Goal: Task Accomplishment & Management: Manage account settings

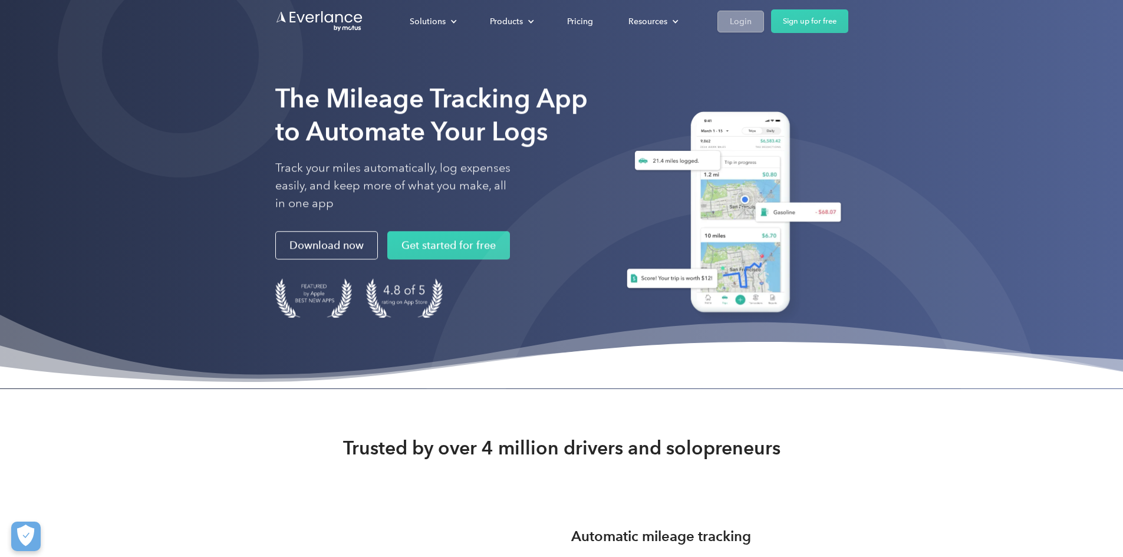
click at [752, 19] on div "Login" at bounding box center [741, 21] width 22 height 15
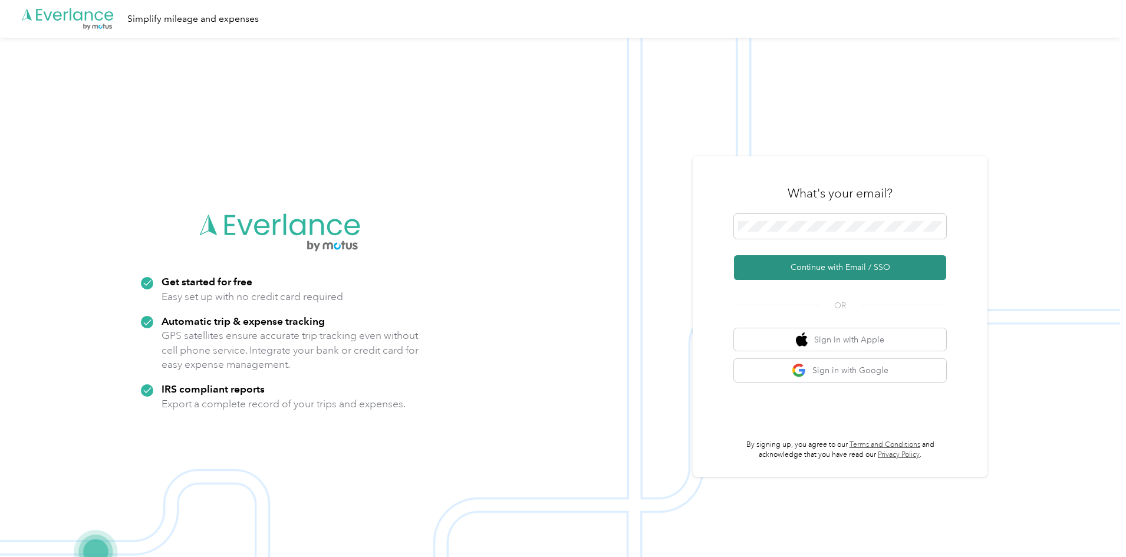
click at [817, 267] on button "Continue with Email / SSO" at bounding box center [840, 267] width 212 height 25
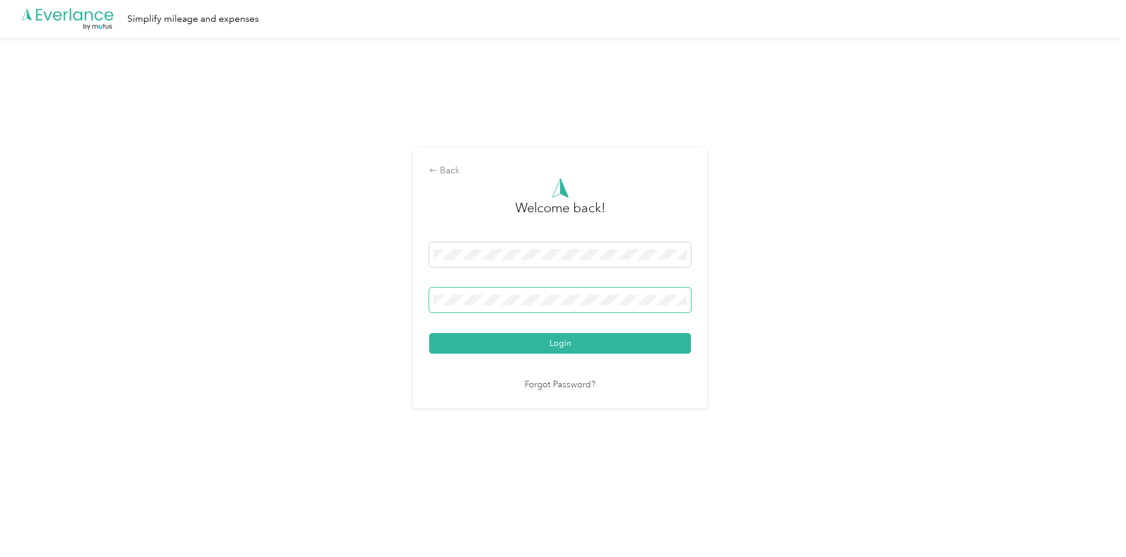
click at [429, 333] on button "Login" at bounding box center [560, 343] width 262 height 21
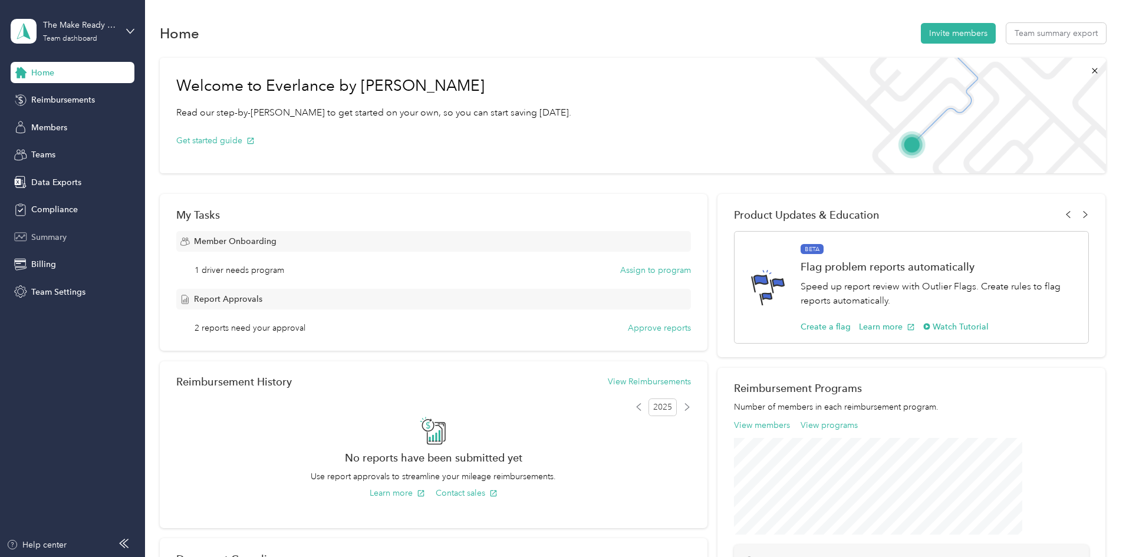
click at [61, 235] on span "Summary" at bounding box center [48, 237] width 35 height 12
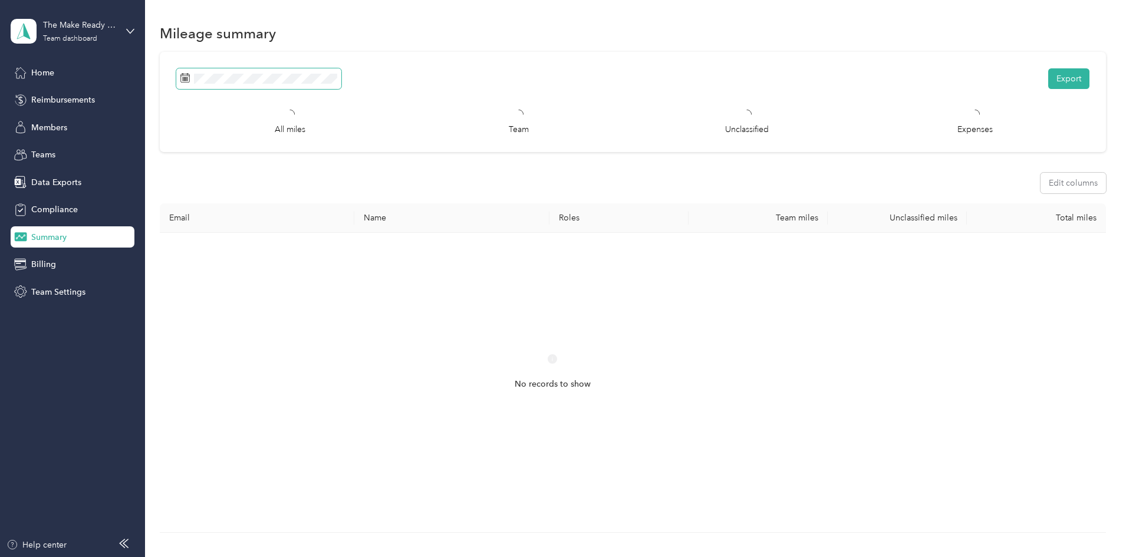
click at [341, 88] on span at bounding box center [258, 78] width 165 height 21
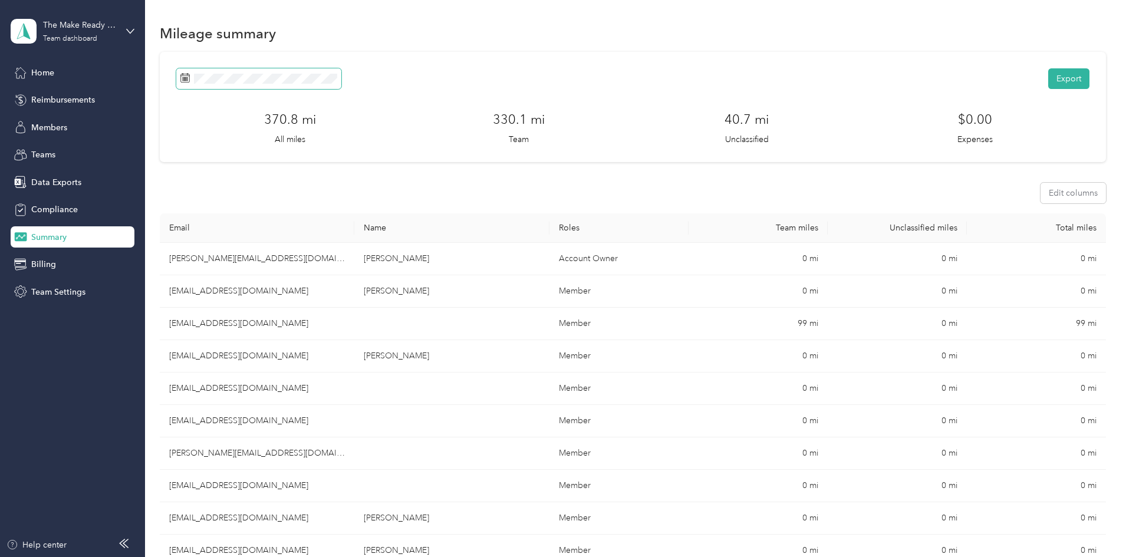
click at [341, 86] on span at bounding box center [258, 78] width 165 height 21
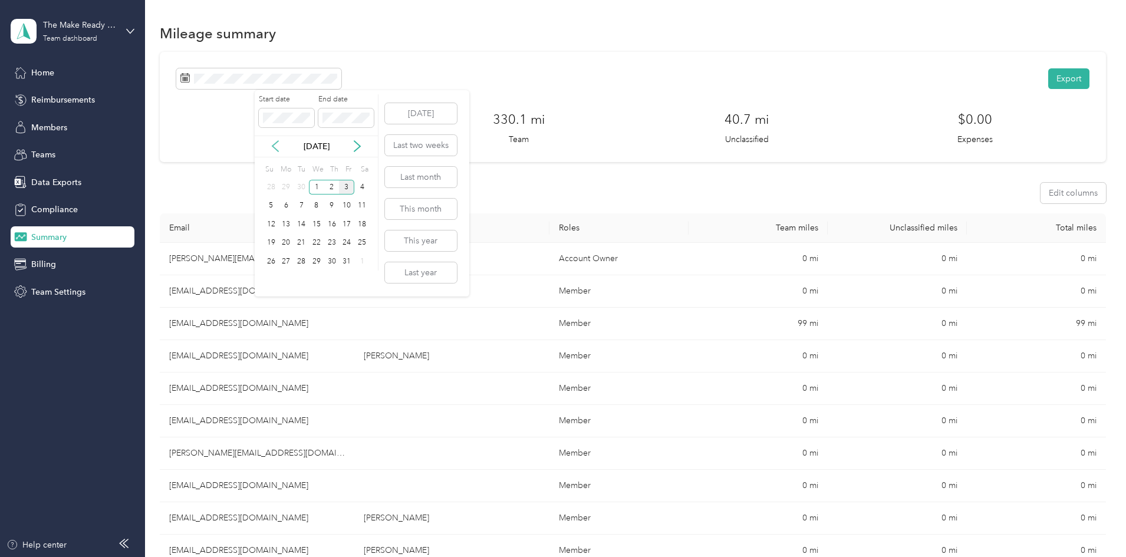
click at [277, 141] on icon at bounding box center [276, 146] width 12 height 12
click at [348, 237] on div "26" at bounding box center [346, 243] width 15 height 15
click at [336, 255] on div "2" at bounding box center [331, 261] width 15 height 15
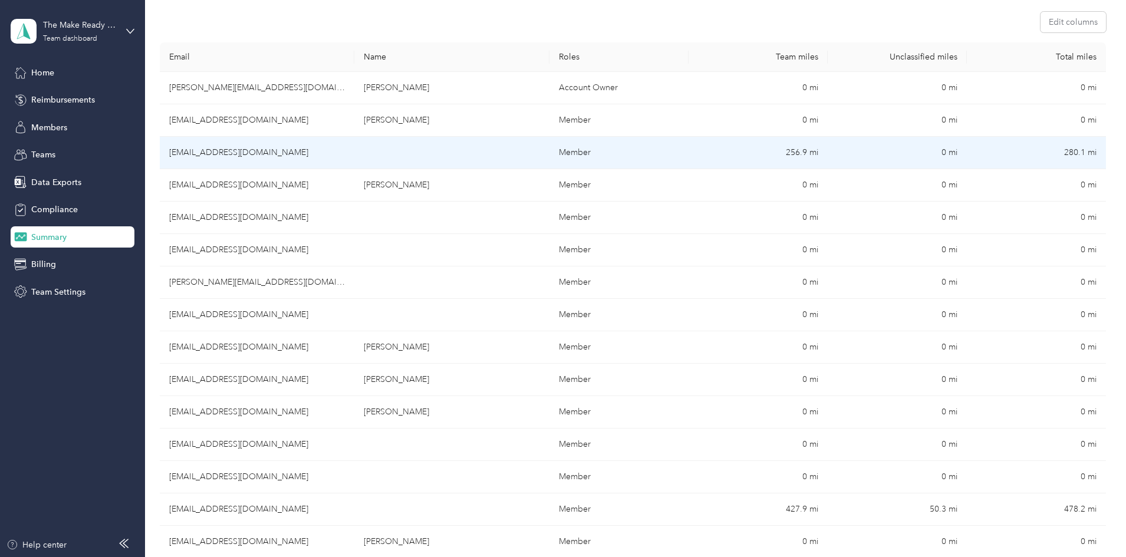
scroll to position [236, 0]
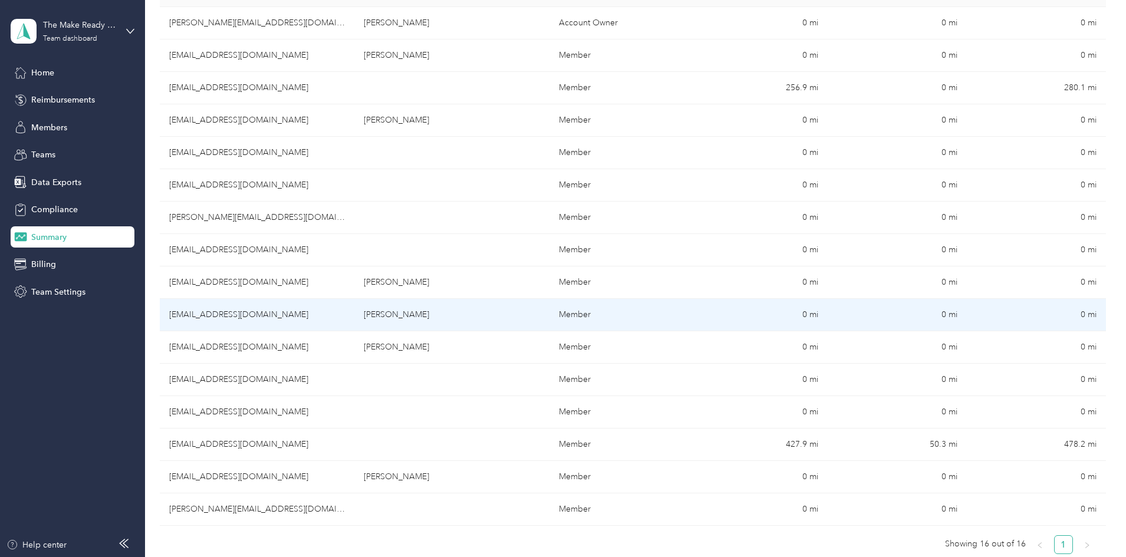
click at [274, 312] on td "[EMAIL_ADDRESS][DOMAIN_NAME]" at bounding box center [257, 315] width 195 height 32
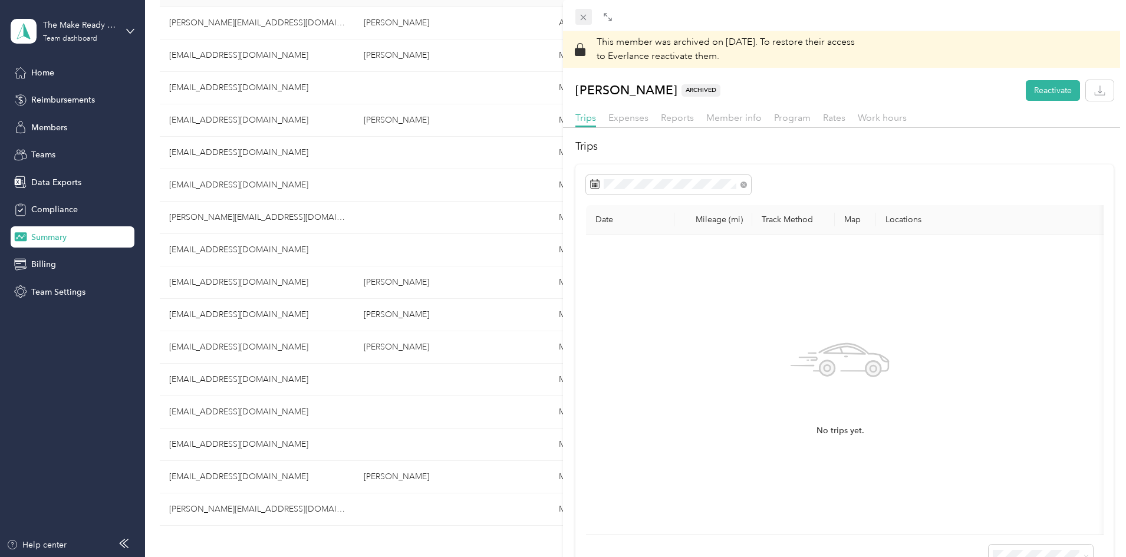
click at [578, 557] on div "Drag to resize Click to close This member was archived on [DATE] . To restore t…" at bounding box center [560, 557] width 1121 height 0
click at [581, 21] on icon at bounding box center [584, 17] width 10 height 10
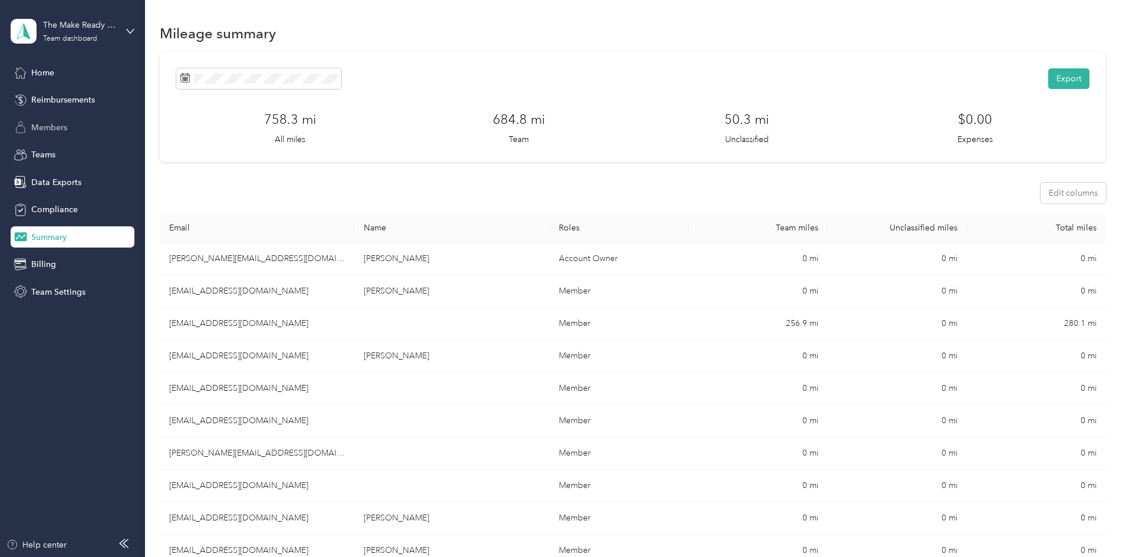
click at [50, 119] on div "Members" at bounding box center [73, 127] width 124 height 21
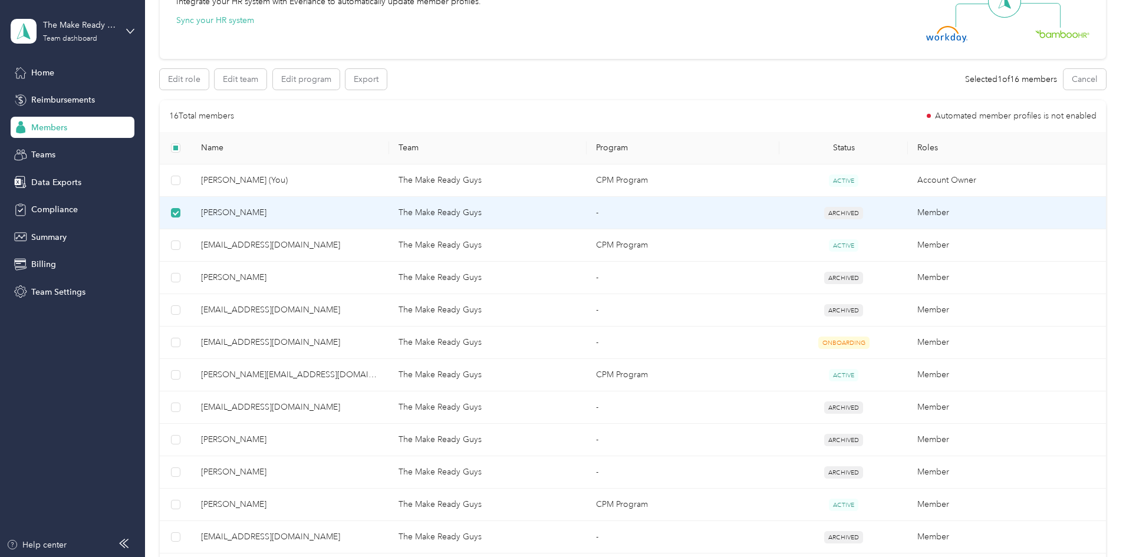
scroll to position [152, 0]
click at [340, 82] on button "Edit program" at bounding box center [306, 78] width 67 height 21
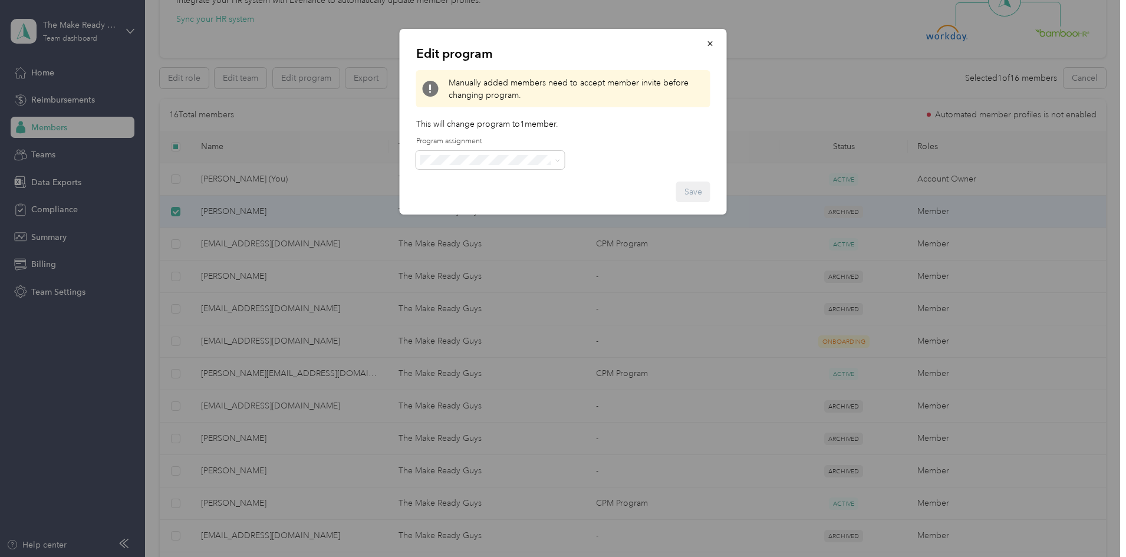
click at [160, 225] on div at bounding box center [563, 278] width 1126 height 557
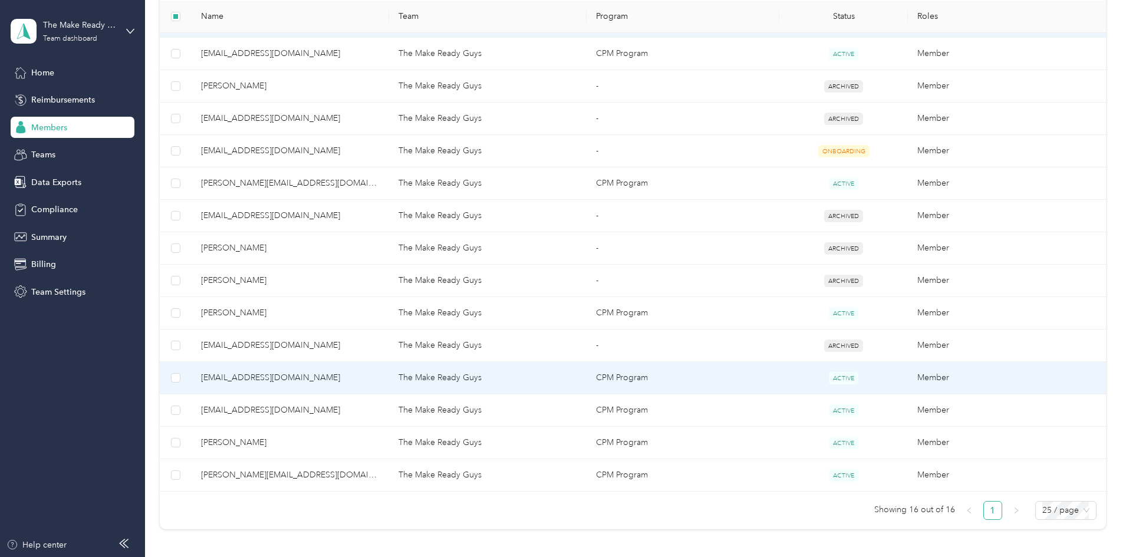
scroll to position [388, 0]
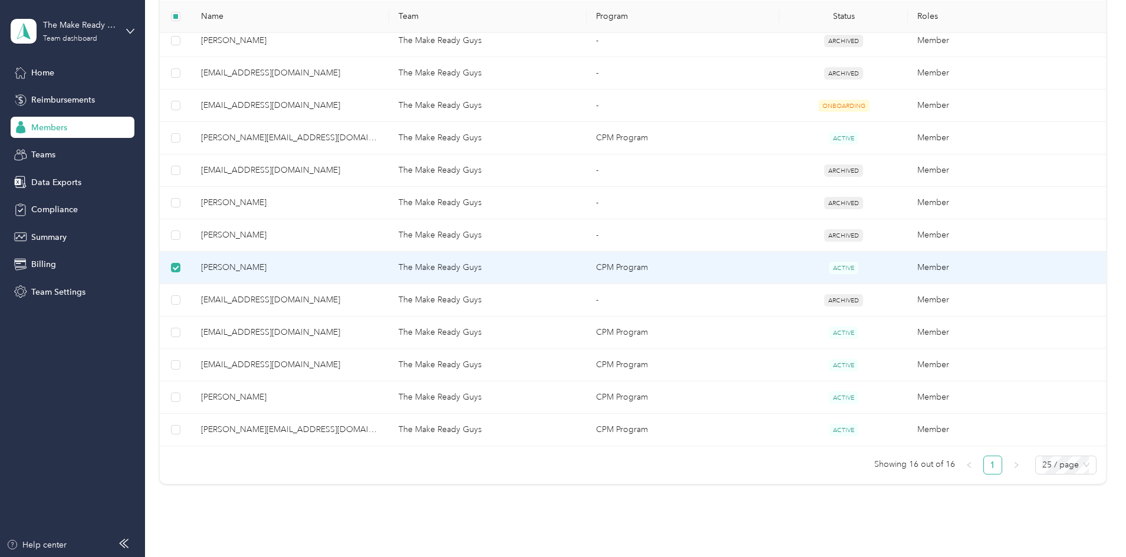
click at [192, 267] on td at bounding box center [176, 268] width 32 height 32
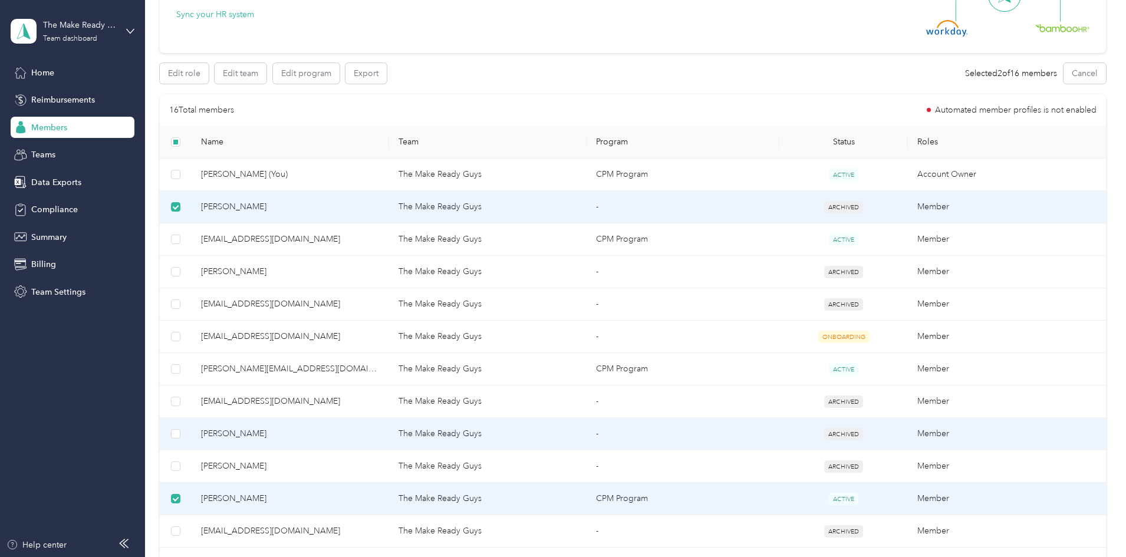
scroll to position [152, 0]
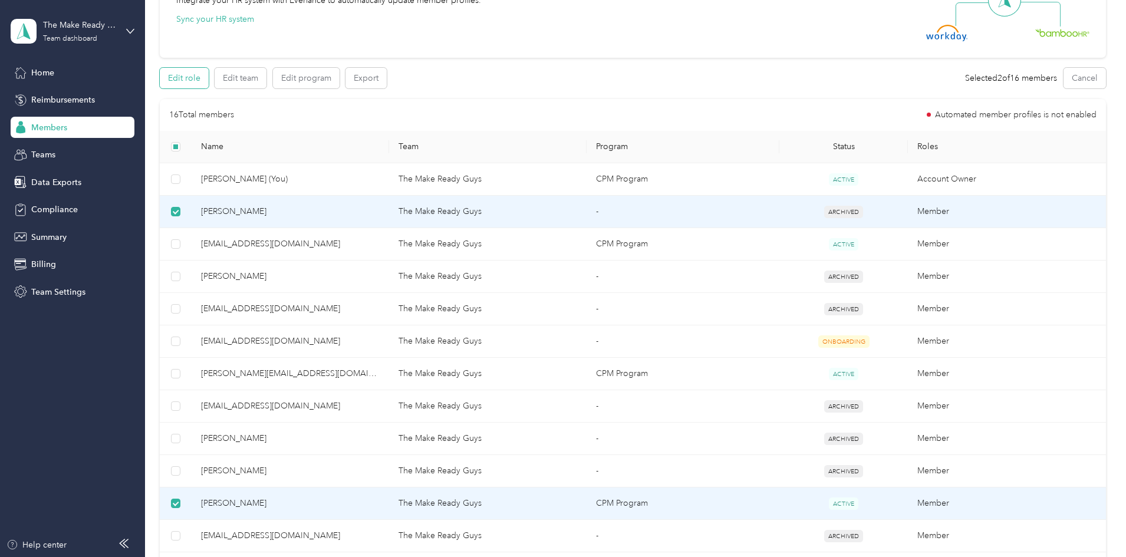
click at [209, 78] on button "Edit role" at bounding box center [184, 78] width 49 height 21
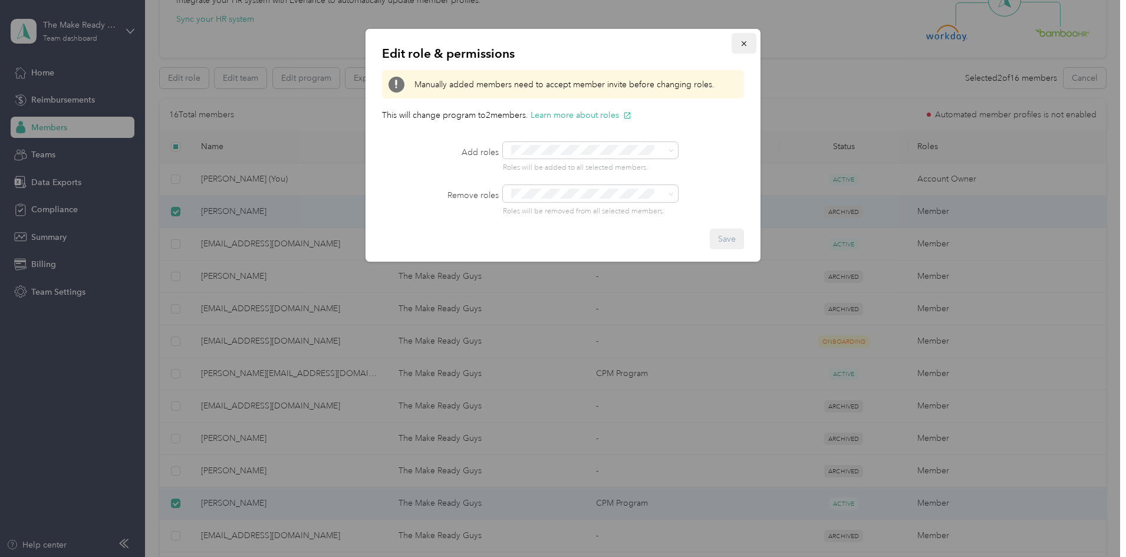
click at [740, 47] on icon "button" at bounding box center [744, 44] width 8 height 8
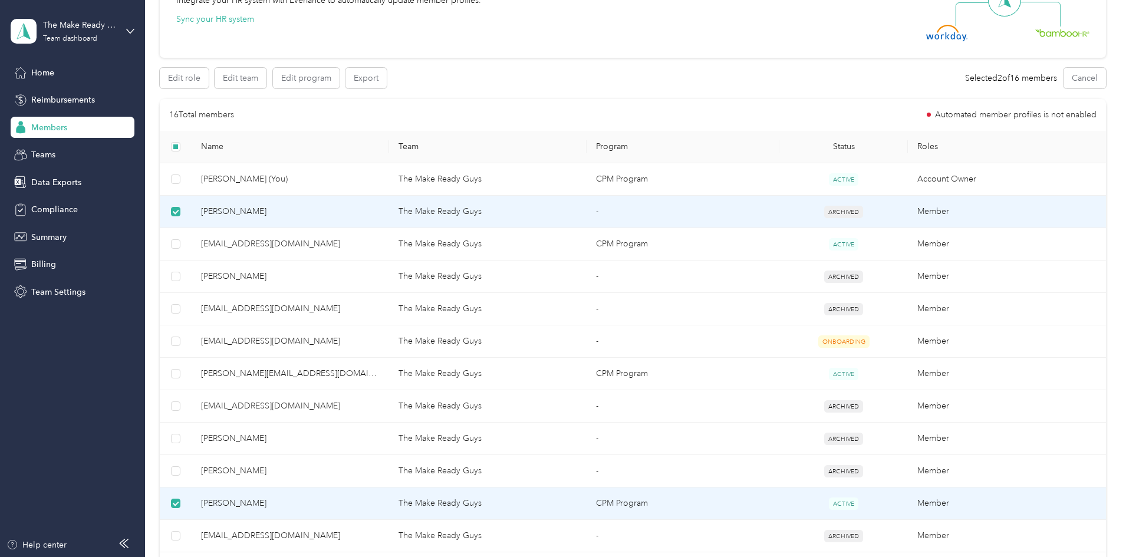
click at [400, 79] on div "Edit role Edit team Edit program Export" at bounding box center [280, 78] width 240 height 21
click at [340, 78] on button "Edit program" at bounding box center [306, 78] width 67 height 21
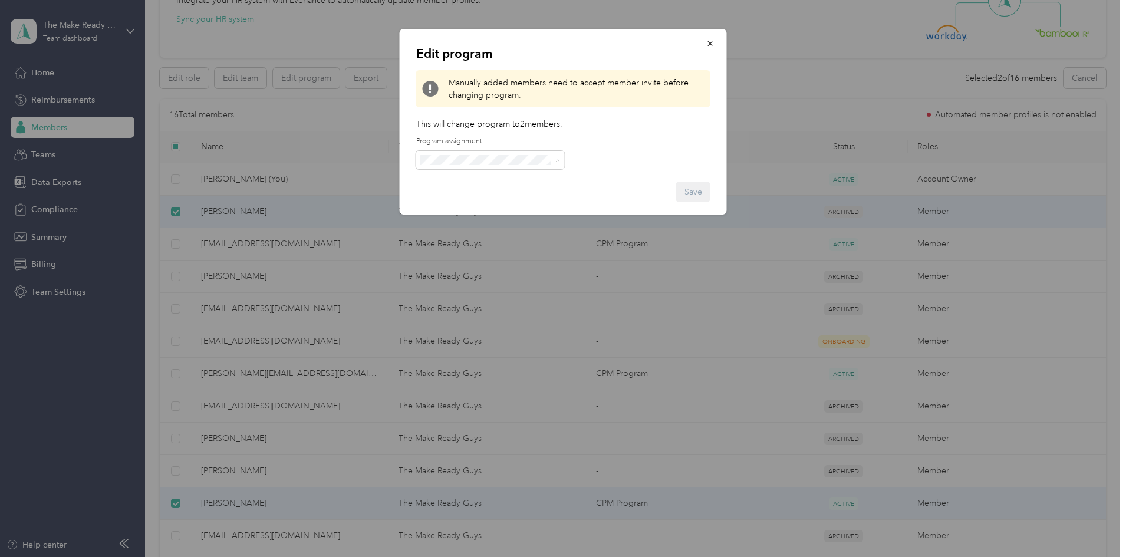
click at [455, 557] on div "Edit program Manually added members need to accept member invite before changin…" at bounding box center [560, 557] width 1121 height 0
click at [462, 242] on span "No program" at bounding box center [448, 243] width 47 height 10
click at [702, 182] on button "Save" at bounding box center [693, 192] width 34 height 21
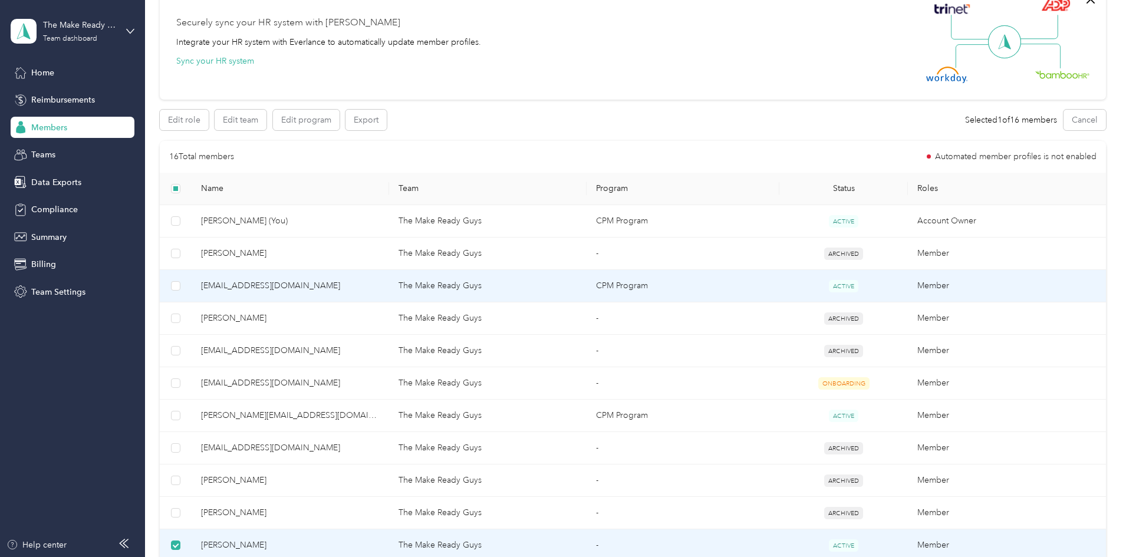
scroll to position [0, 0]
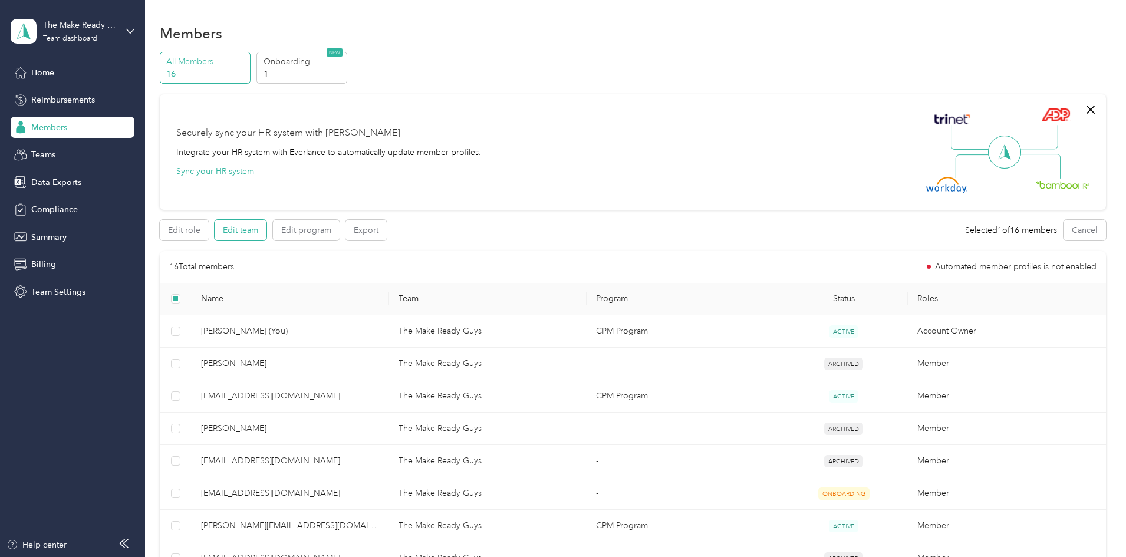
click at [267, 232] on button "Edit team" at bounding box center [241, 230] width 52 height 21
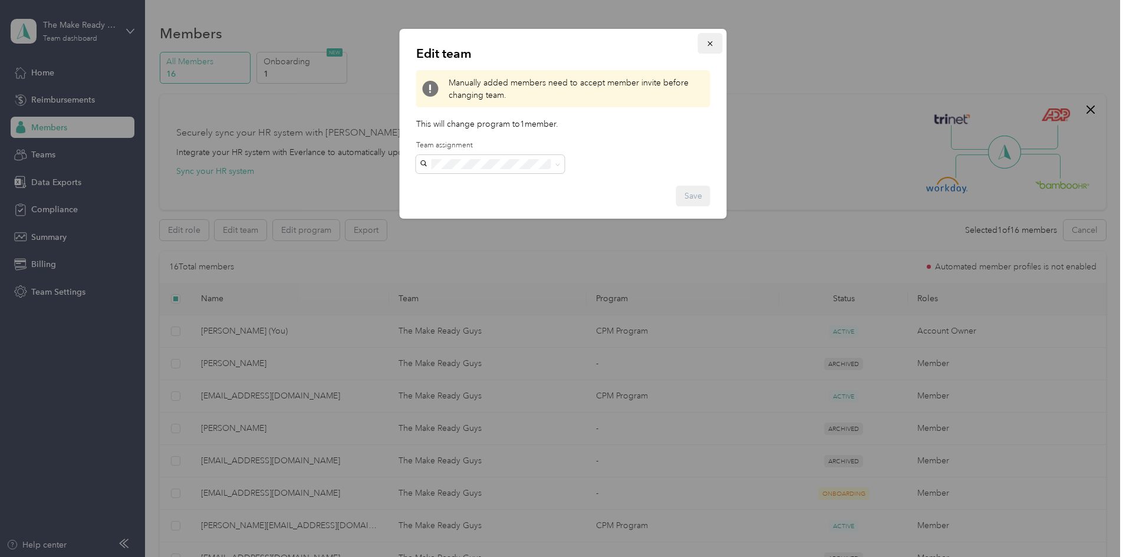
click at [714, 44] on icon "button" at bounding box center [711, 44] width 8 height 8
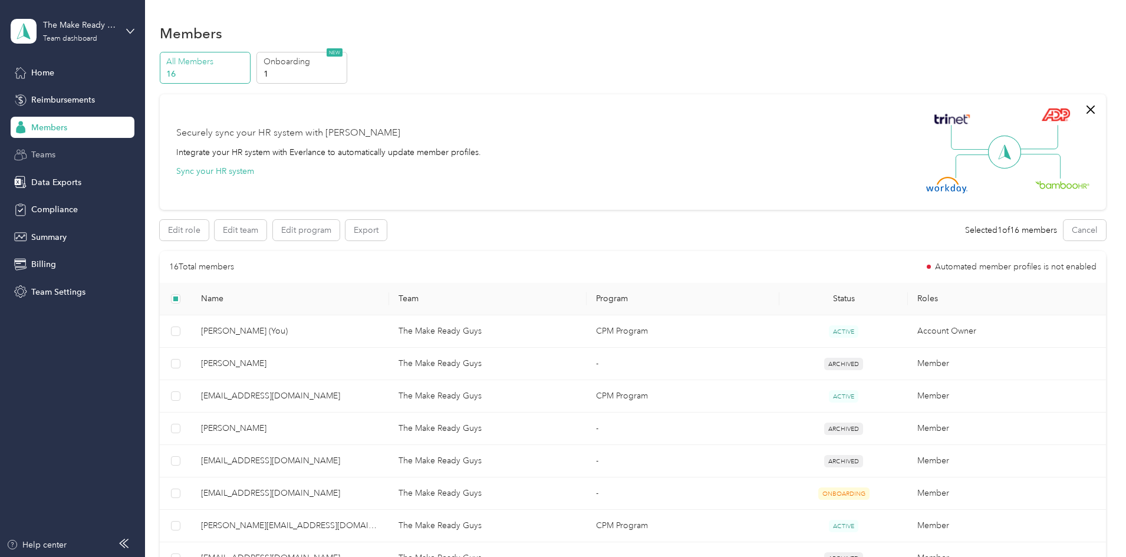
click at [50, 159] on span "Teams" at bounding box center [43, 155] width 24 height 12
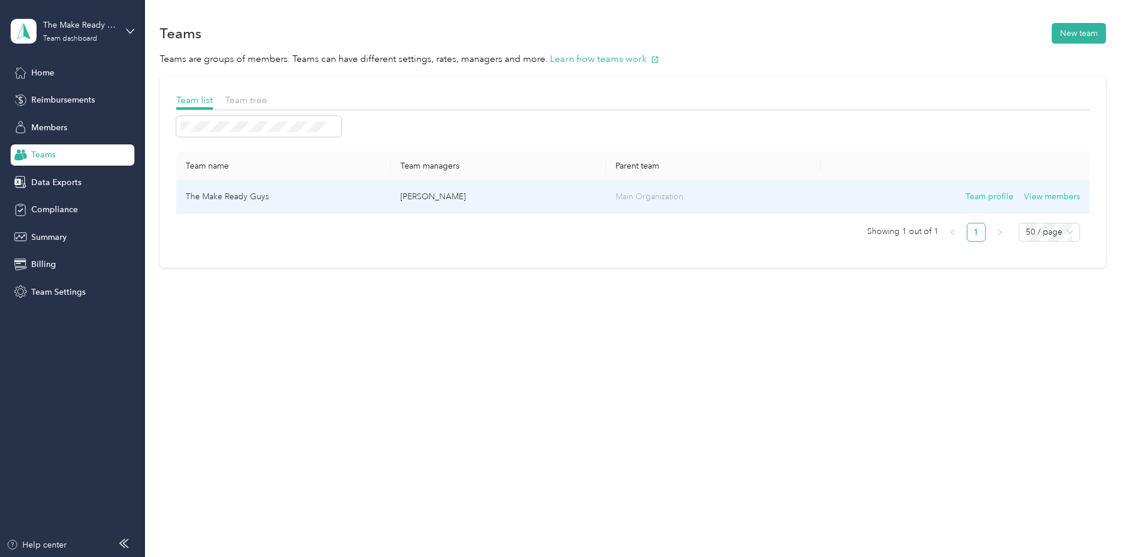
click at [280, 189] on td "The Make Ready Guys" at bounding box center [283, 197] width 215 height 32
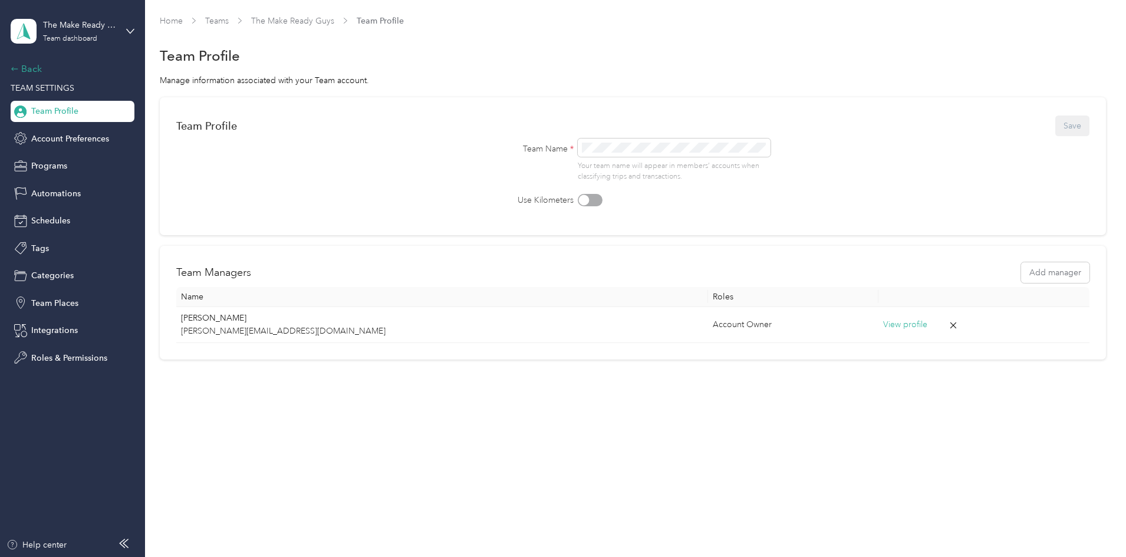
click at [41, 72] on div "Back" at bounding box center [70, 69] width 118 height 14
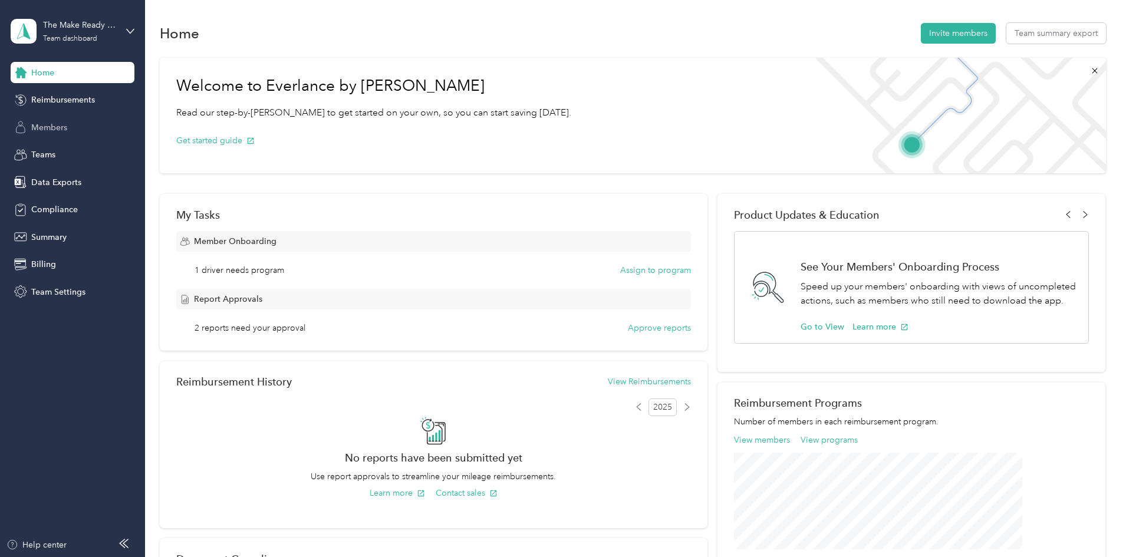
click at [62, 130] on span "Members" at bounding box center [49, 127] width 36 height 12
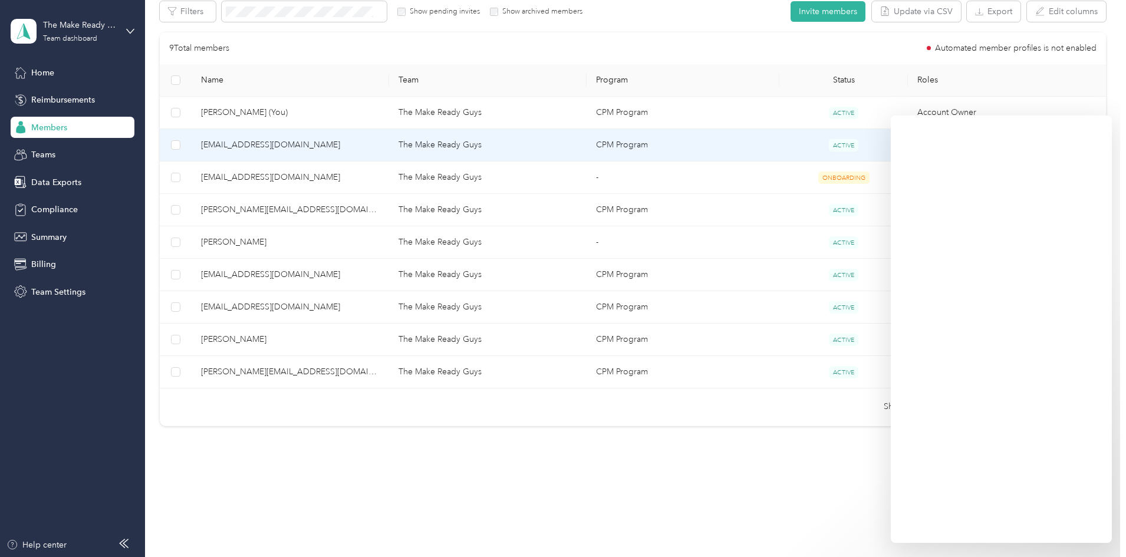
scroll to position [220, 0]
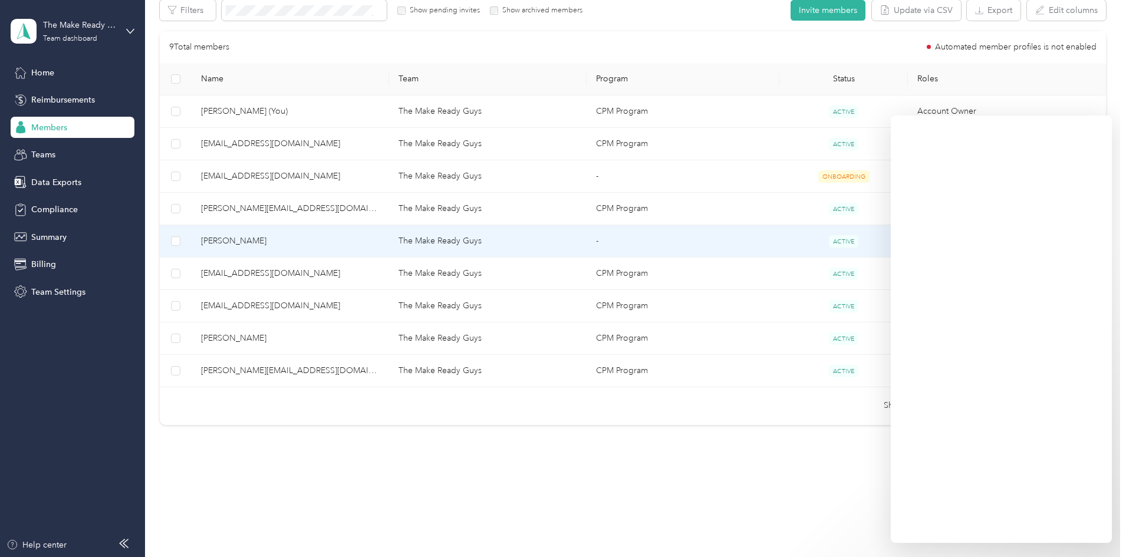
click at [333, 245] on span "[PERSON_NAME]" at bounding box center [290, 241] width 179 height 13
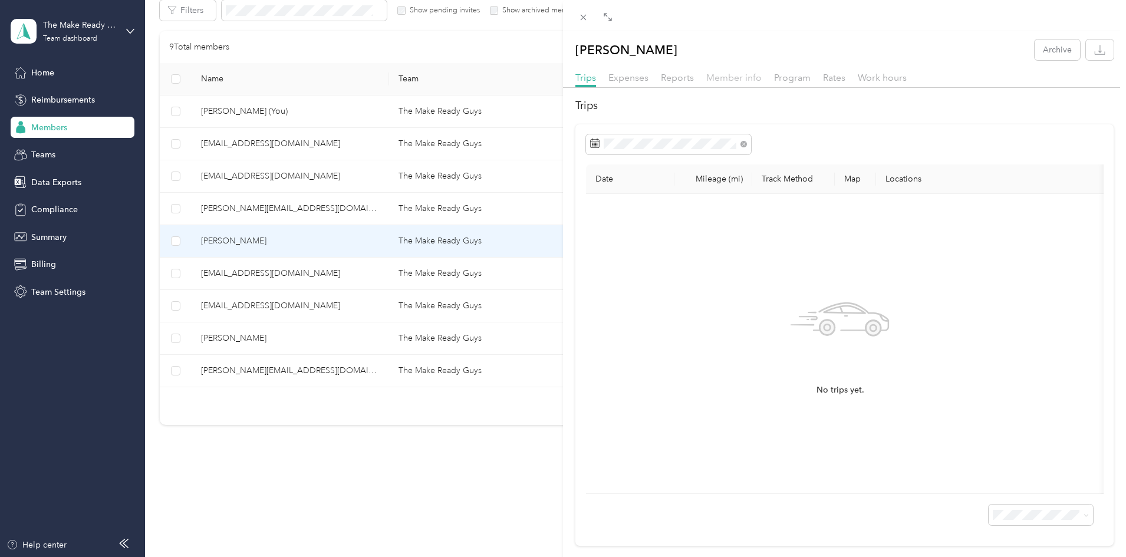
click at [734, 83] on span "Member info" at bounding box center [734, 77] width 55 height 11
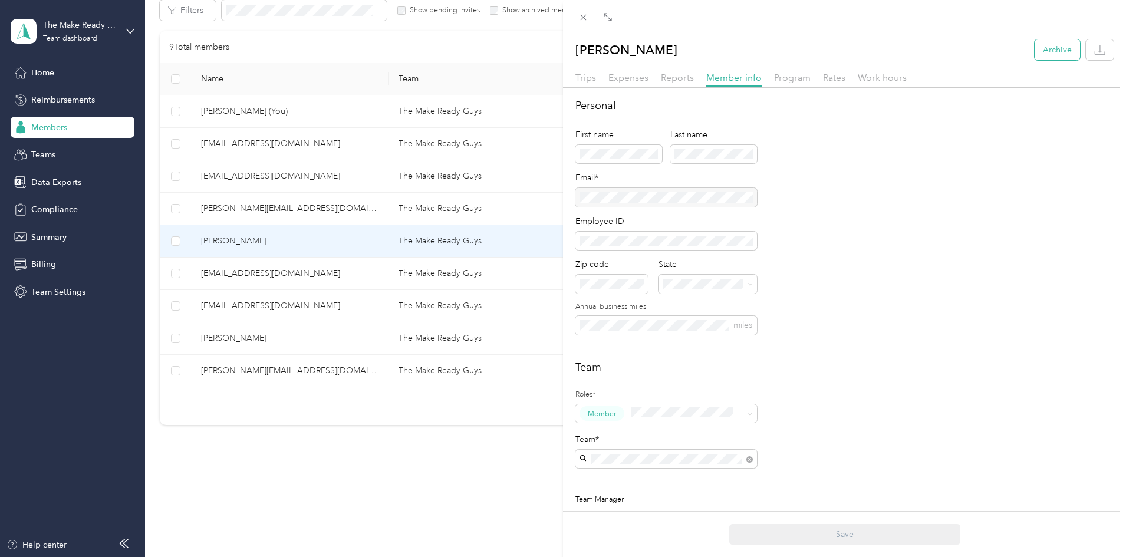
click at [1063, 53] on button "Archive" at bounding box center [1057, 50] width 45 height 21
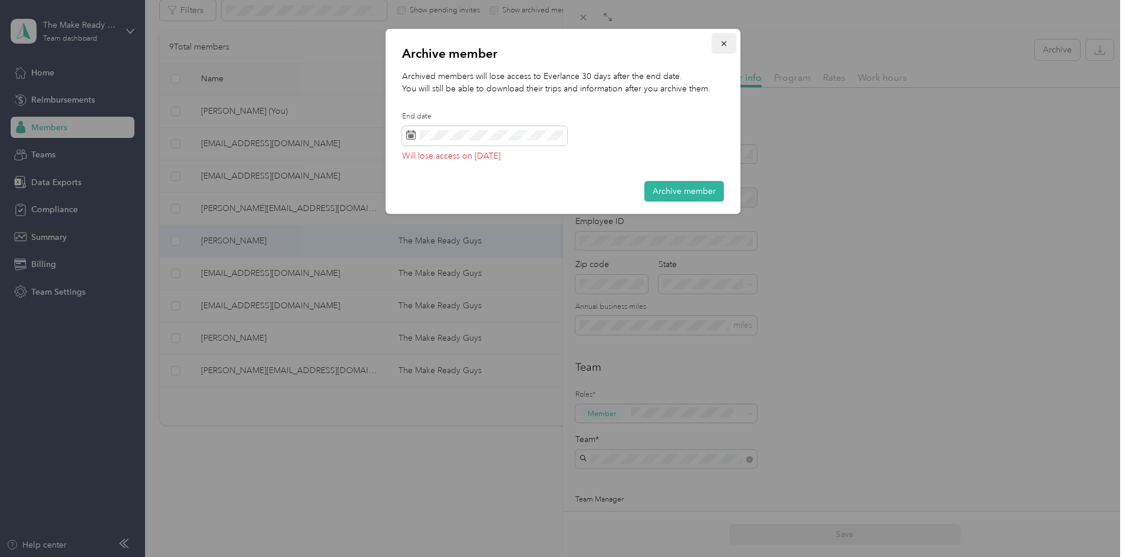
click at [731, 41] on button "button" at bounding box center [724, 43] width 25 height 21
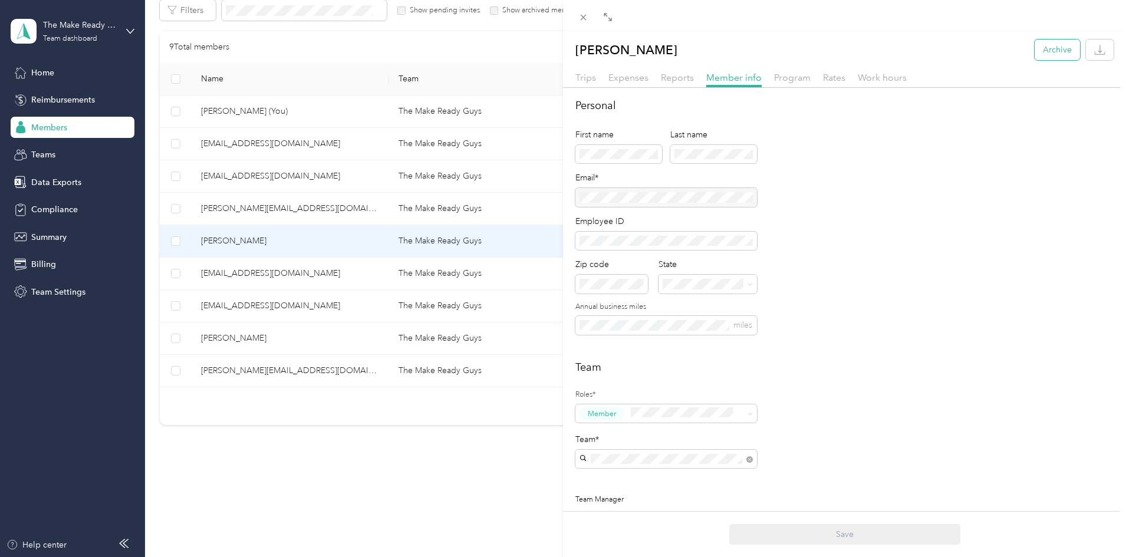
click at [1062, 55] on button "Archive" at bounding box center [1057, 50] width 45 height 21
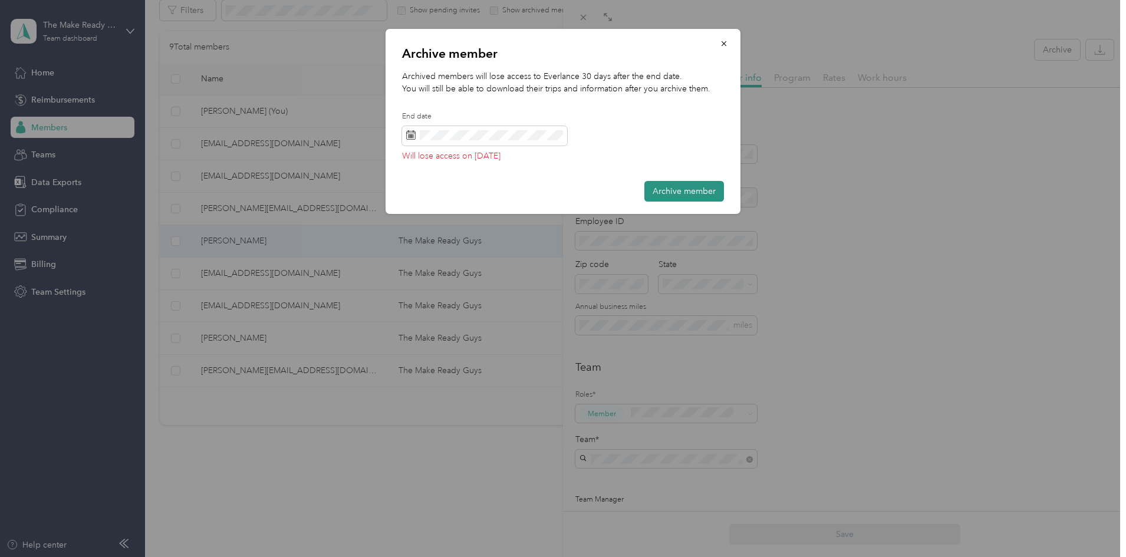
click at [700, 184] on button "Archive member" at bounding box center [685, 191] width 80 height 21
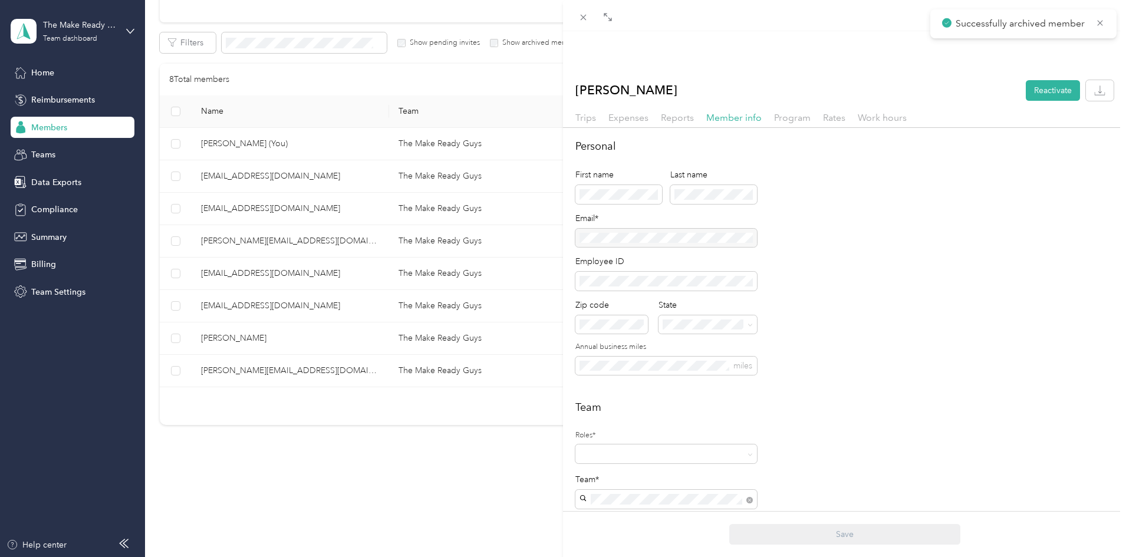
scroll to position [188, 0]
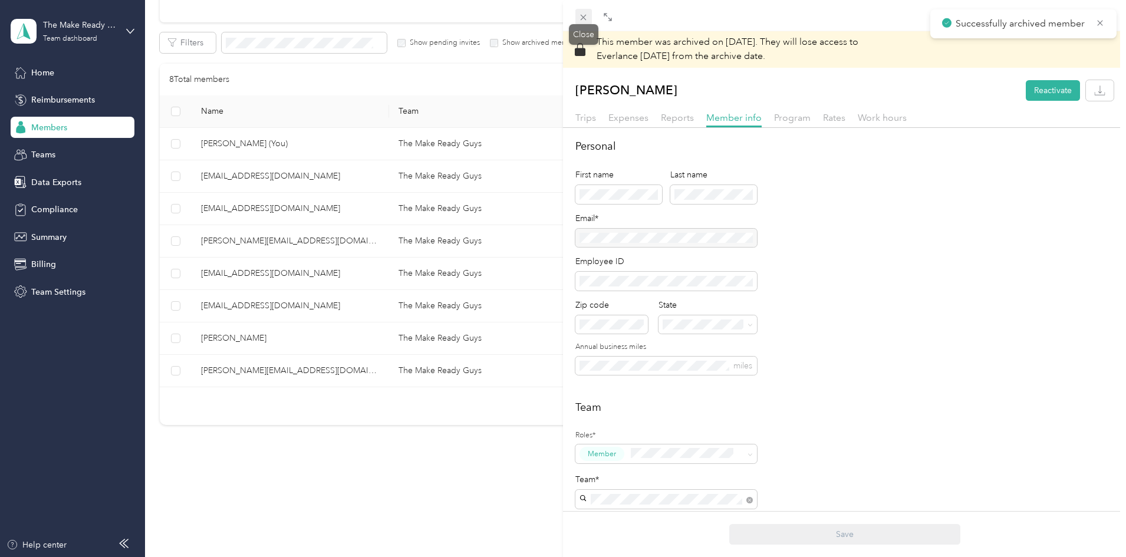
click at [584, 24] on div "Close" at bounding box center [583, 34] width 29 height 21
click at [578, 15] on span at bounding box center [584, 17] width 17 height 17
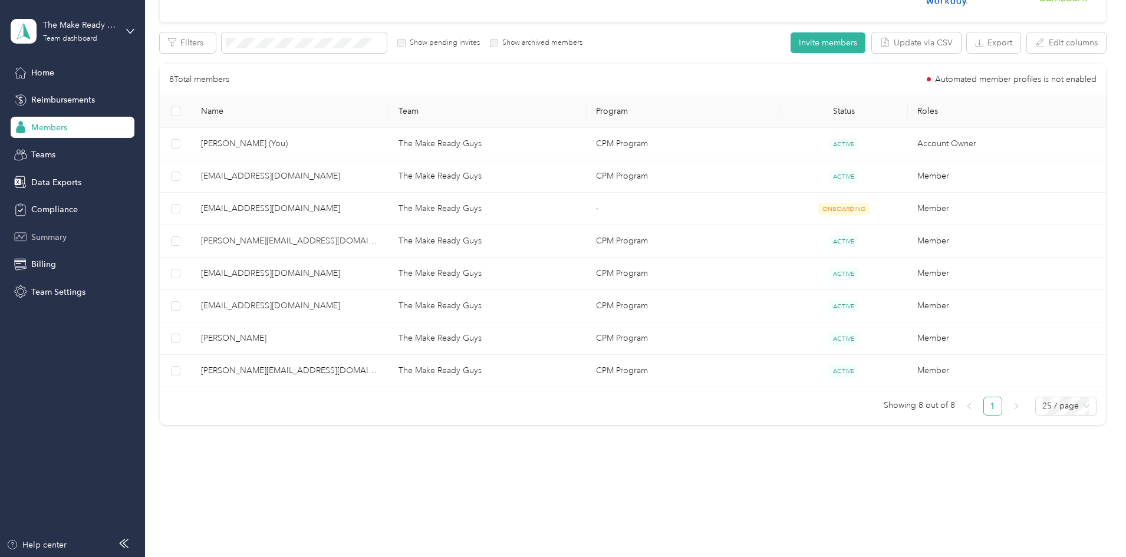
click at [54, 238] on span "Summary" at bounding box center [48, 237] width 35 height 12
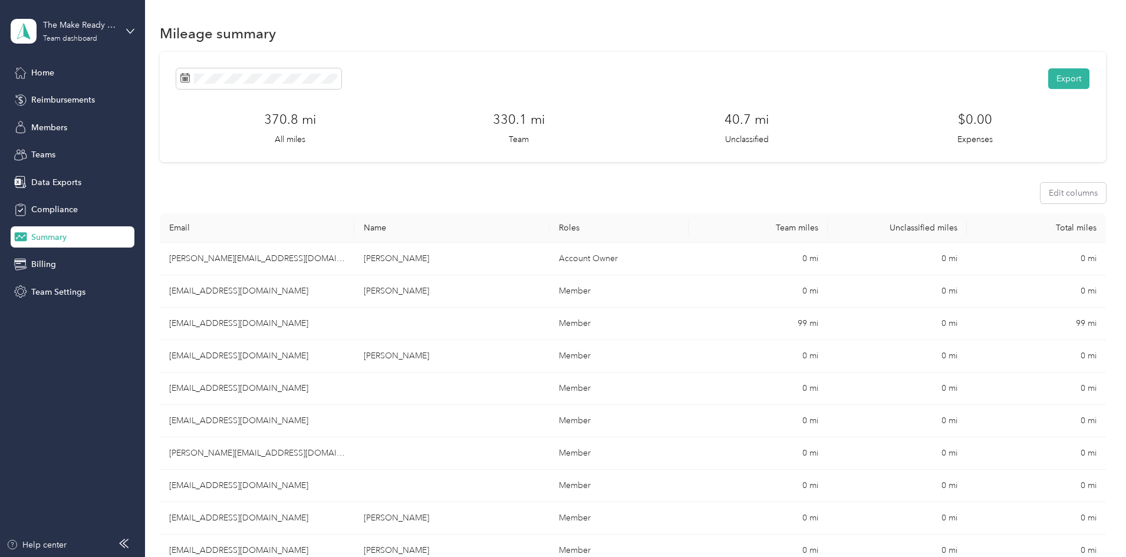
click at [204, 173] on div "Export 370.8 mi All miles 330.1 mi Team 40.7 mi Unclassified $0.00 Expenses Edi…" at bounding box center [633, 451] width 947 height 798
click at [71, 124] on div "Members" at bounding box center [73, 127] width 124 height 21
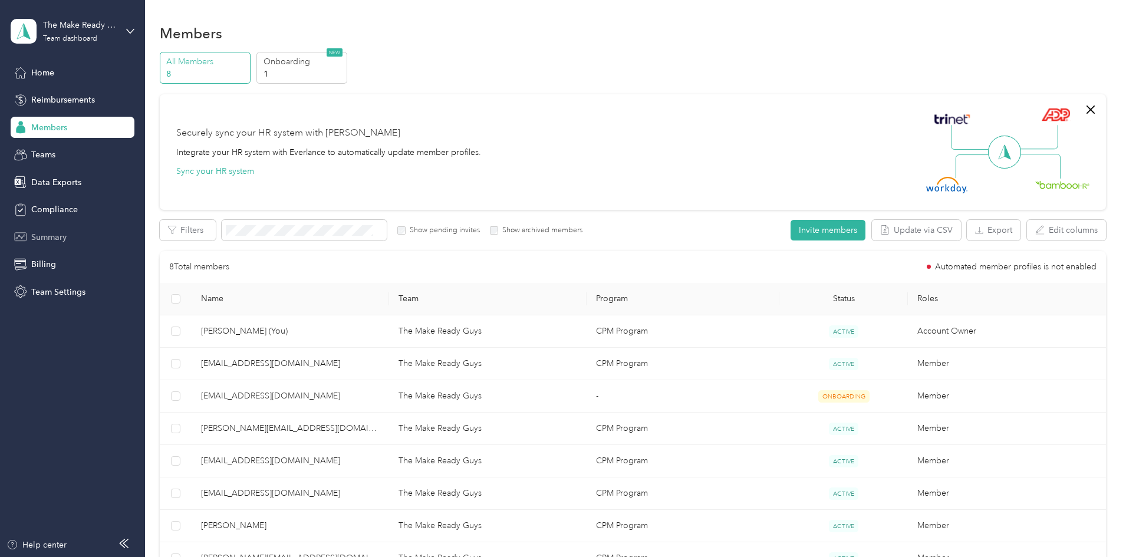
click at [55, 227] on div "Summary" at bounding box center [73, 236] width 124 height 21
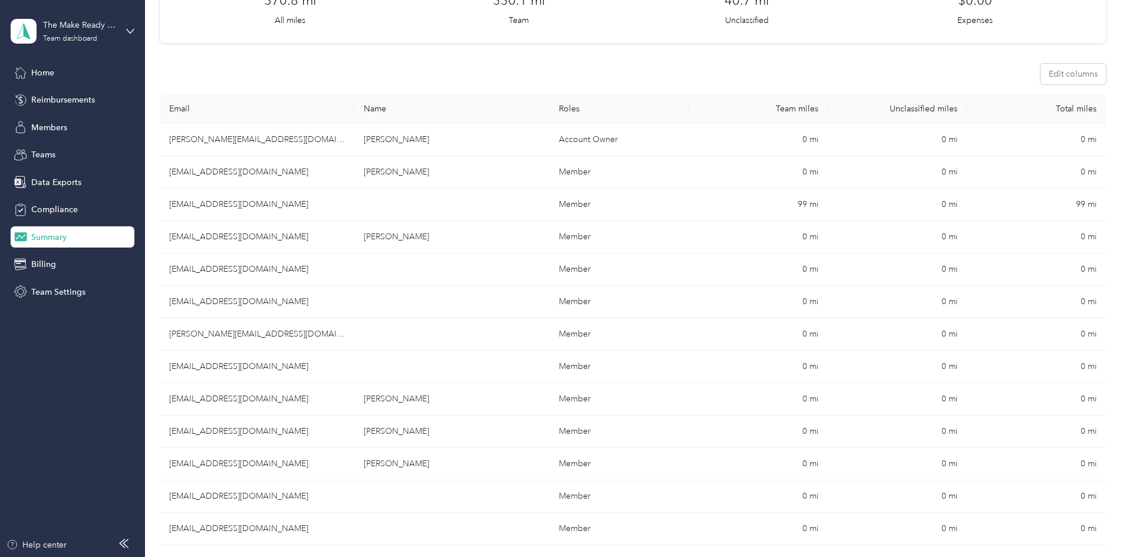
scroll to position [118, 0]
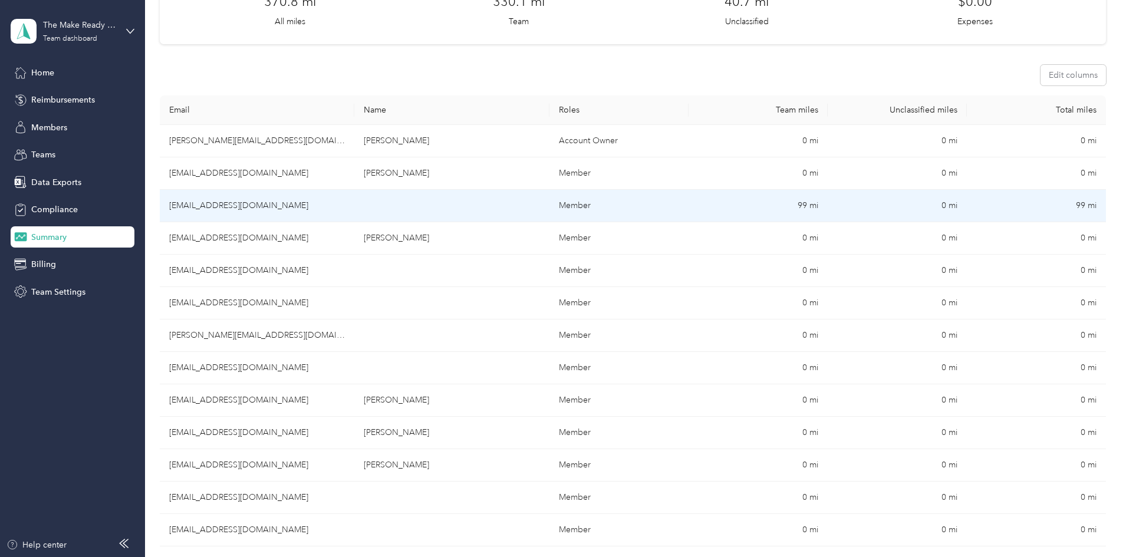
click at [669, 207] on td "Member" at bounding box center [619, 206] width 139 height 32
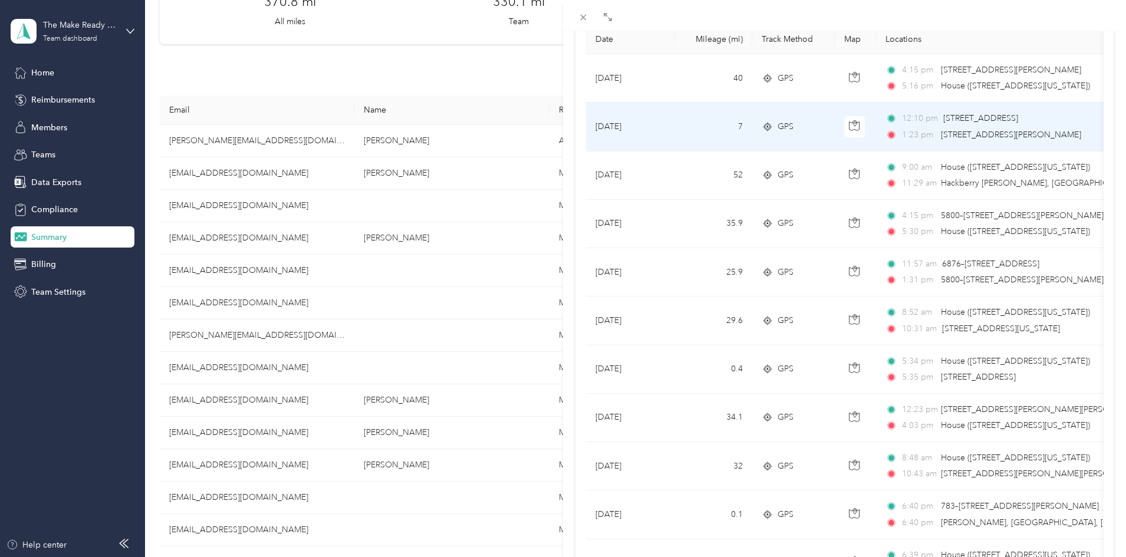
scroll to position [177, 0]
